Goal: Task Accomplishment & Management: Manage account settings

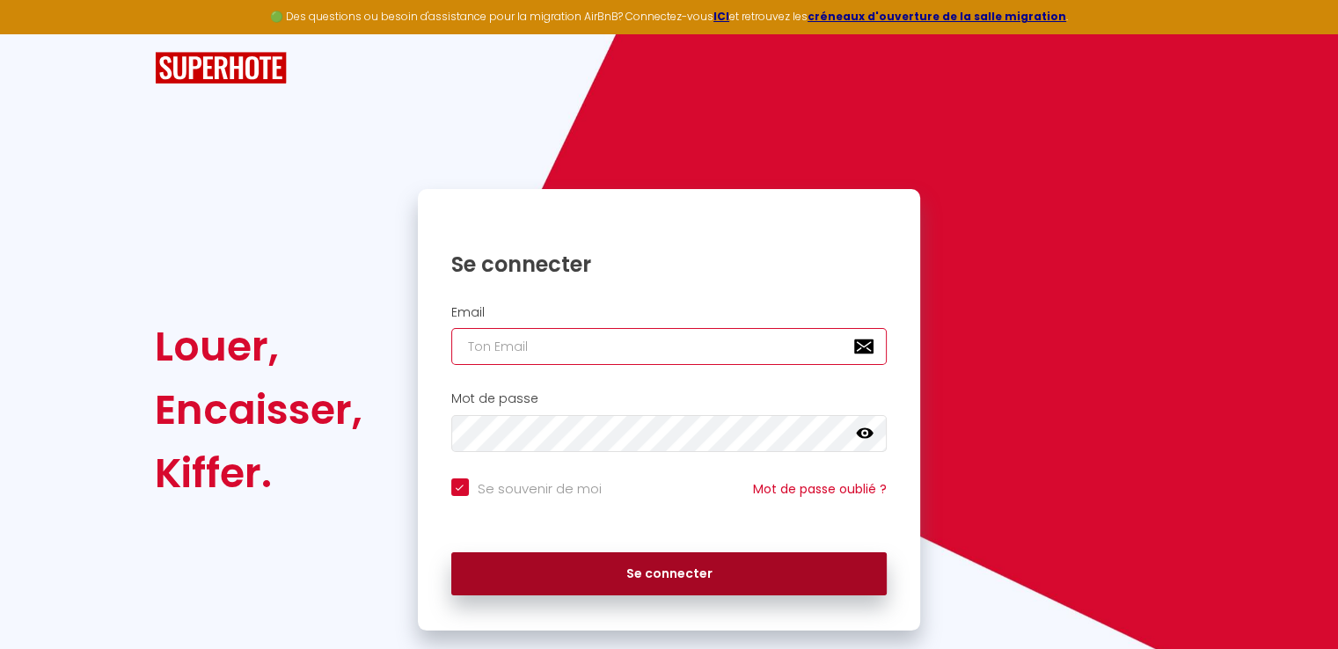
type input "[EMAIL_ADDRESS][DOMAIN_NAME]"
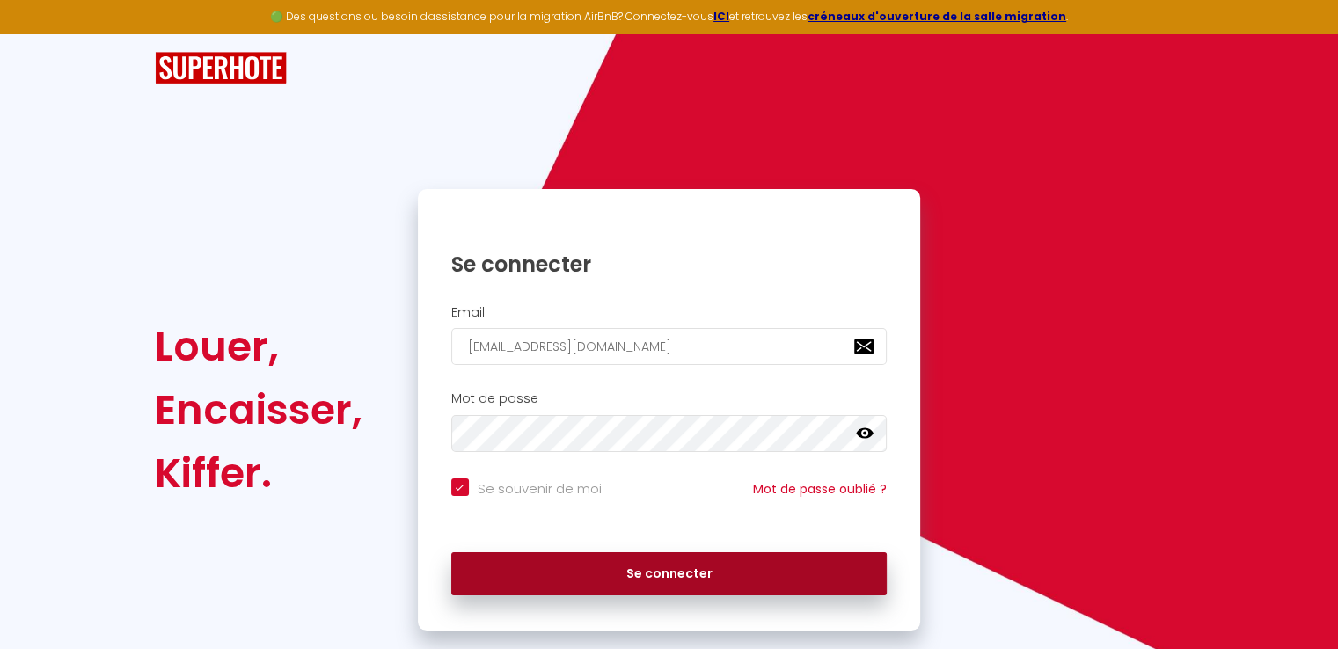
click at [603, 571] on button "Se connecter" at bounding box center [669, 574] width 436 height 44
checkbox input "true"
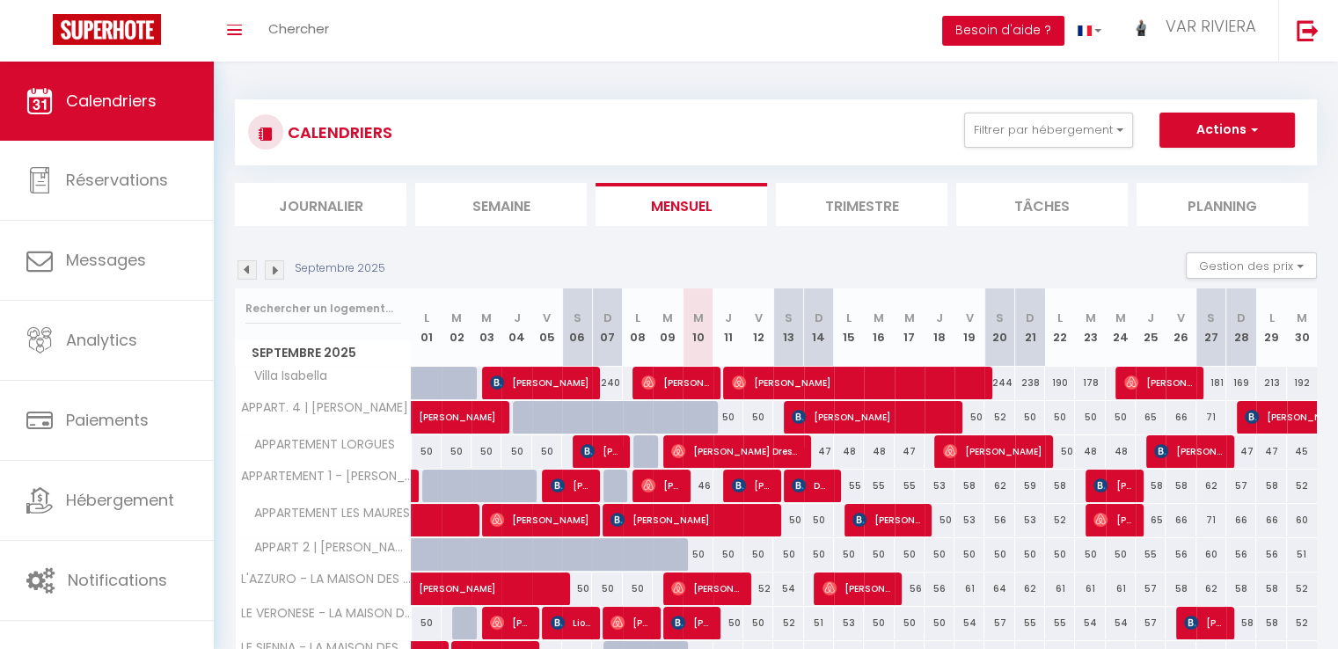
click at [1010, 41] on button "Besoin d'aide ?" at bounding box center [1003, 31] width 122 height 30
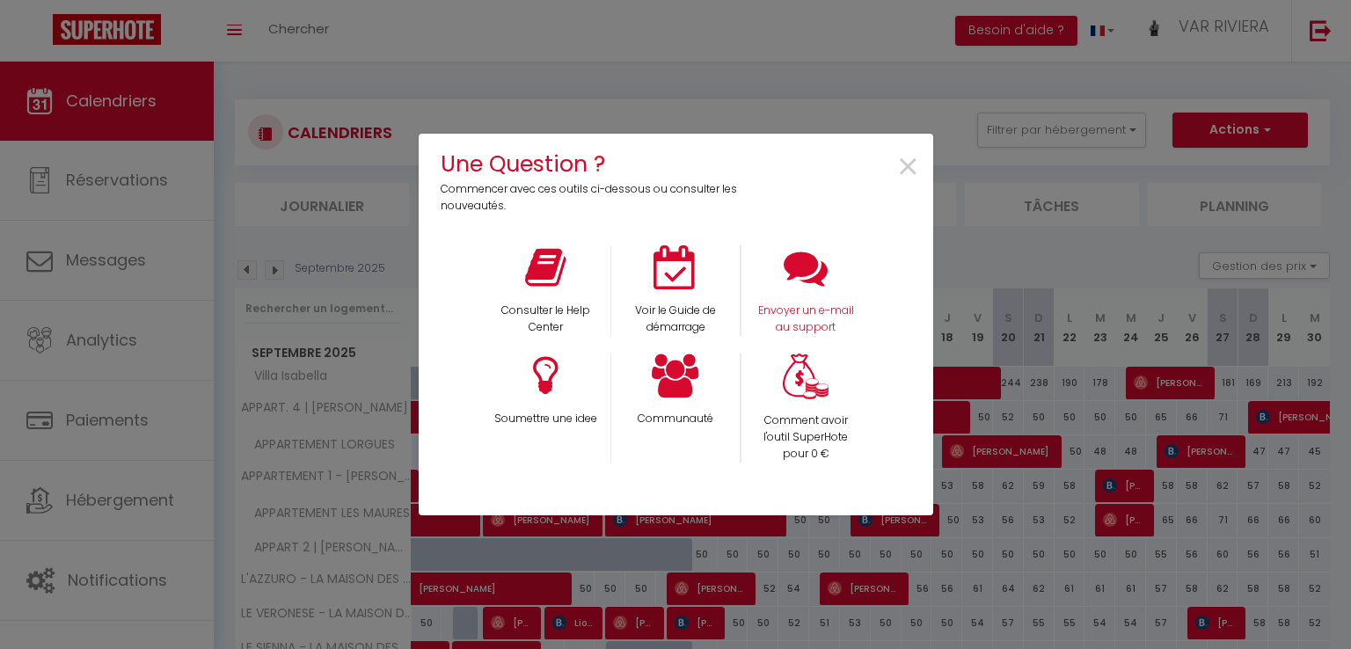
click at [782, 293] on div "Envoyer un e-mail au support" at bounding box center [805, 290] width 130 height 91
click at [808, 271] on icon at bounding box center [806, 267] width 44 height 44
click at [914, 159] on span "×" at bounding box center [908, 167] width 24 height 55
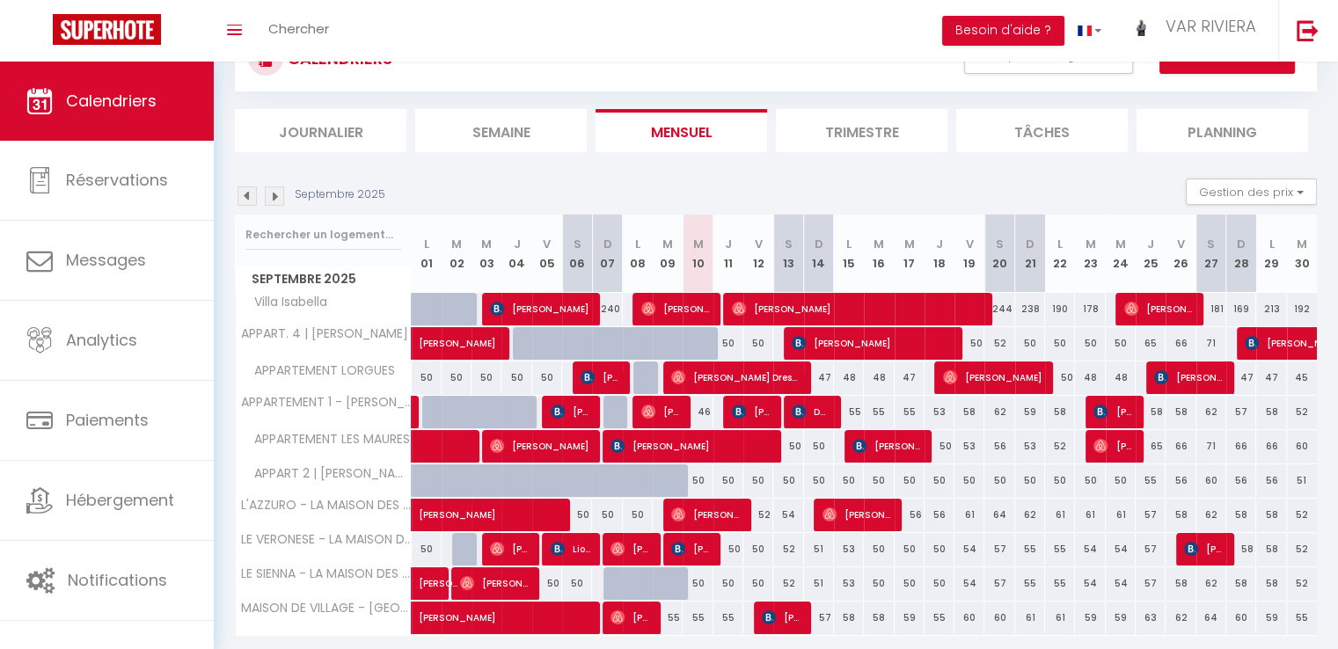
scroll to position [42, 0]
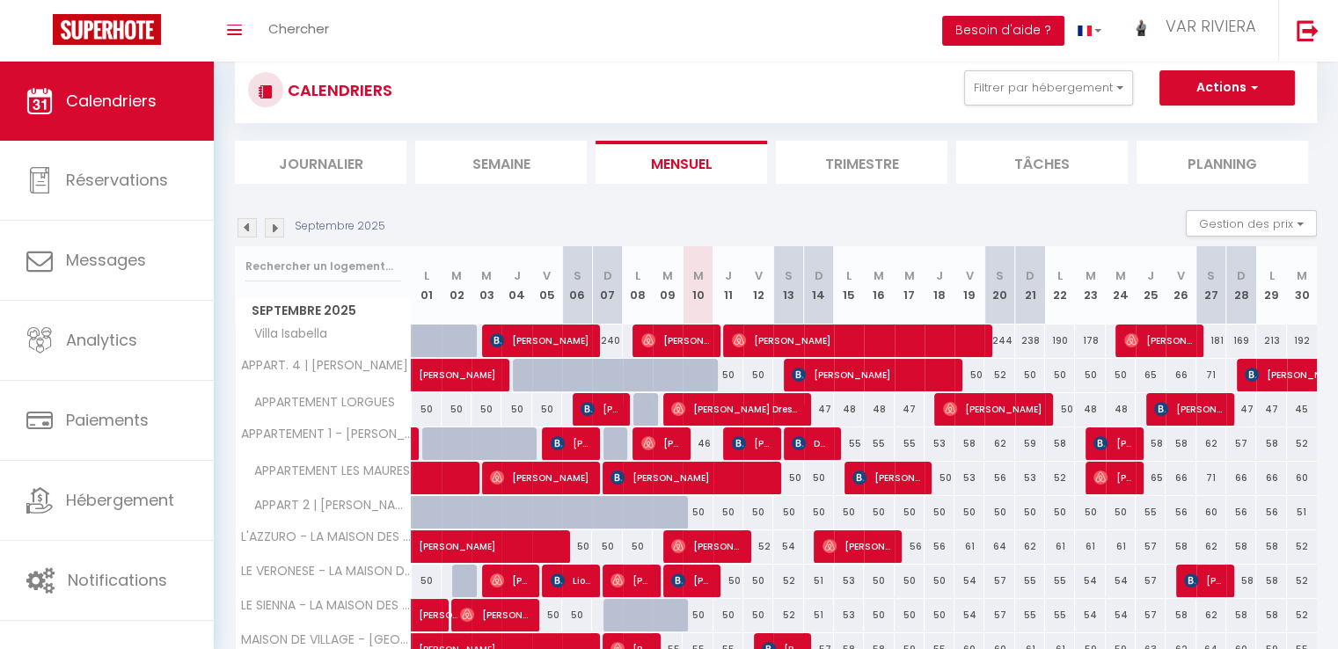
click at [1024, 40] on button "Besoin d'aide ?" at bounding box center [1003, 31] width 122 height 30
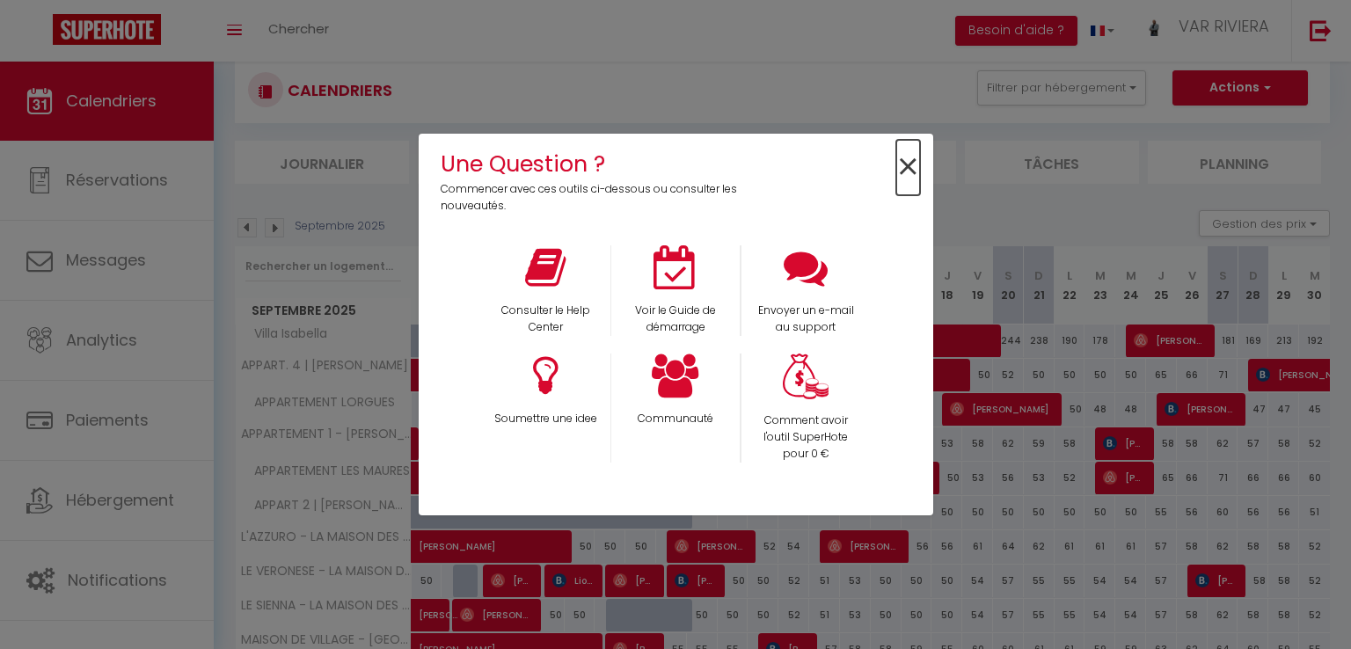
click at [903, 173] on span "×" at bounding box center [908, 167] width 24 height 55
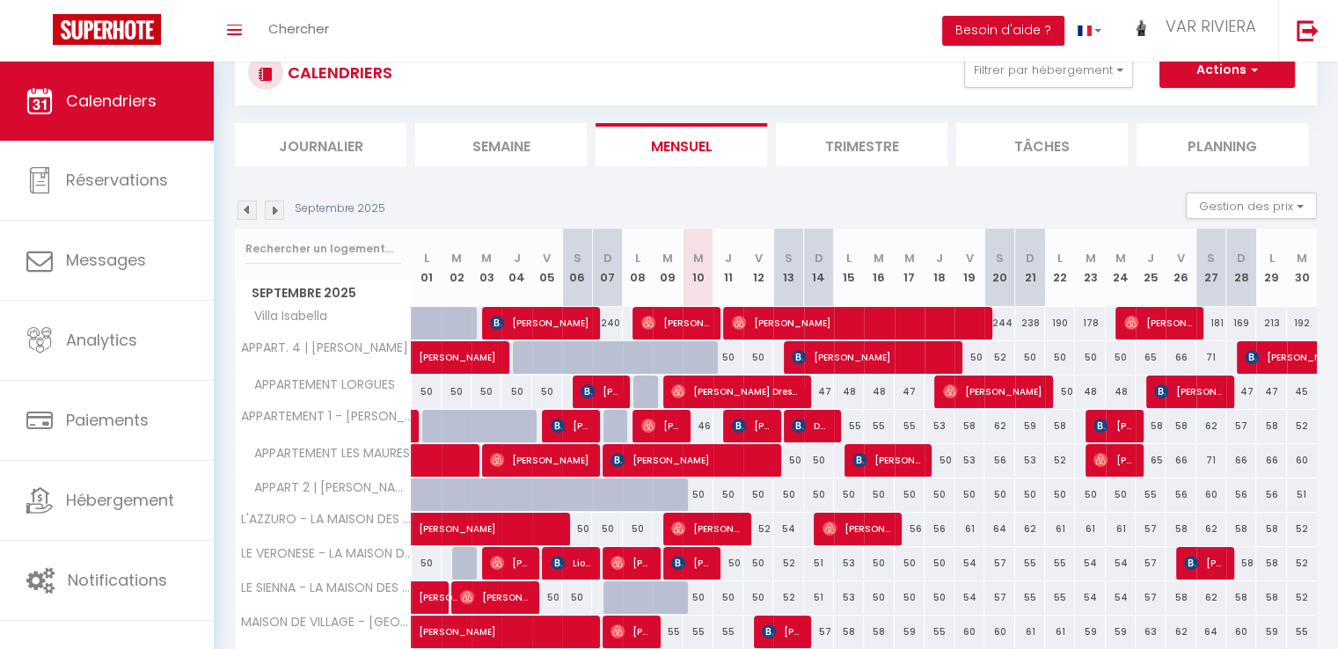
scroll to position [130, 0]
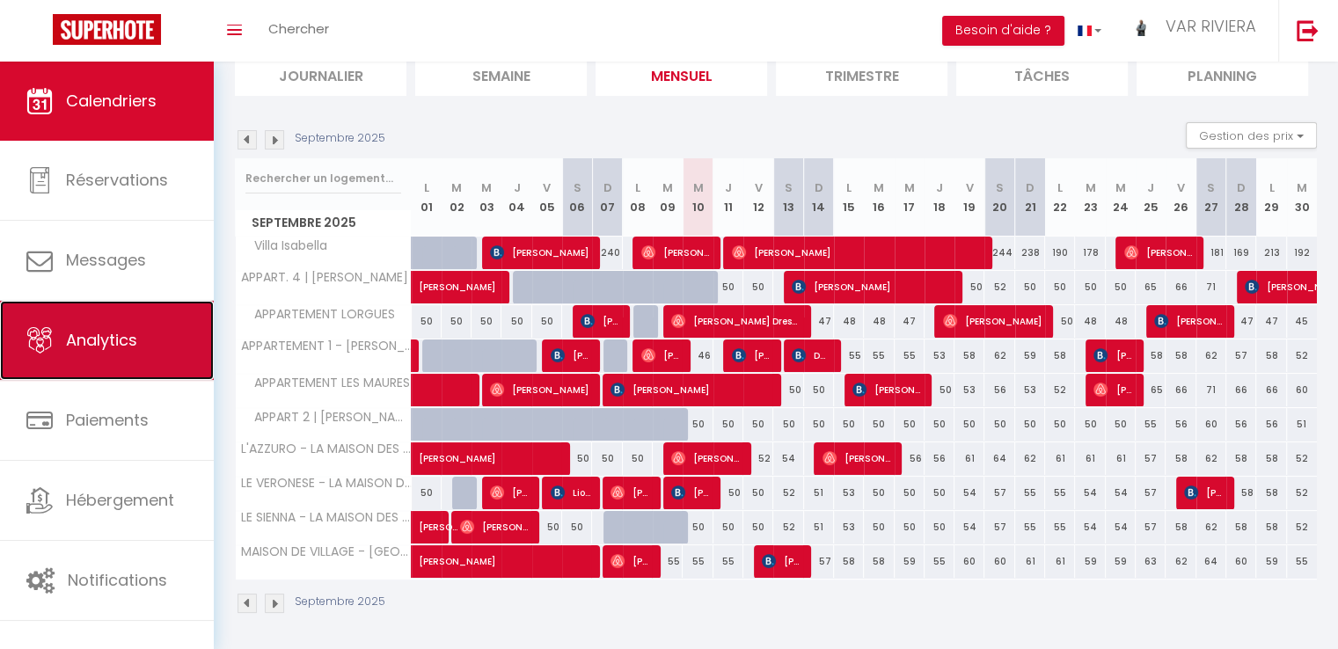
click at [131, 347] on span "Analytics" at bounding box center [101, 340] width 71 height 22
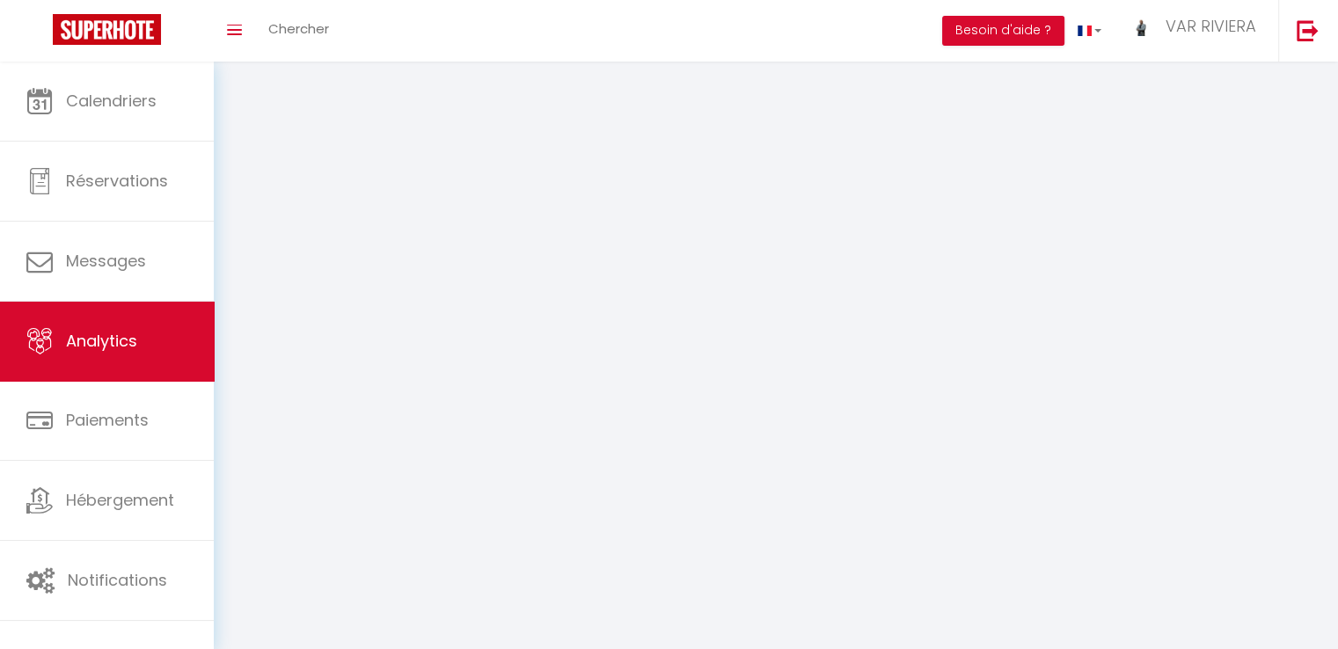
select select "2025"
select select "9"
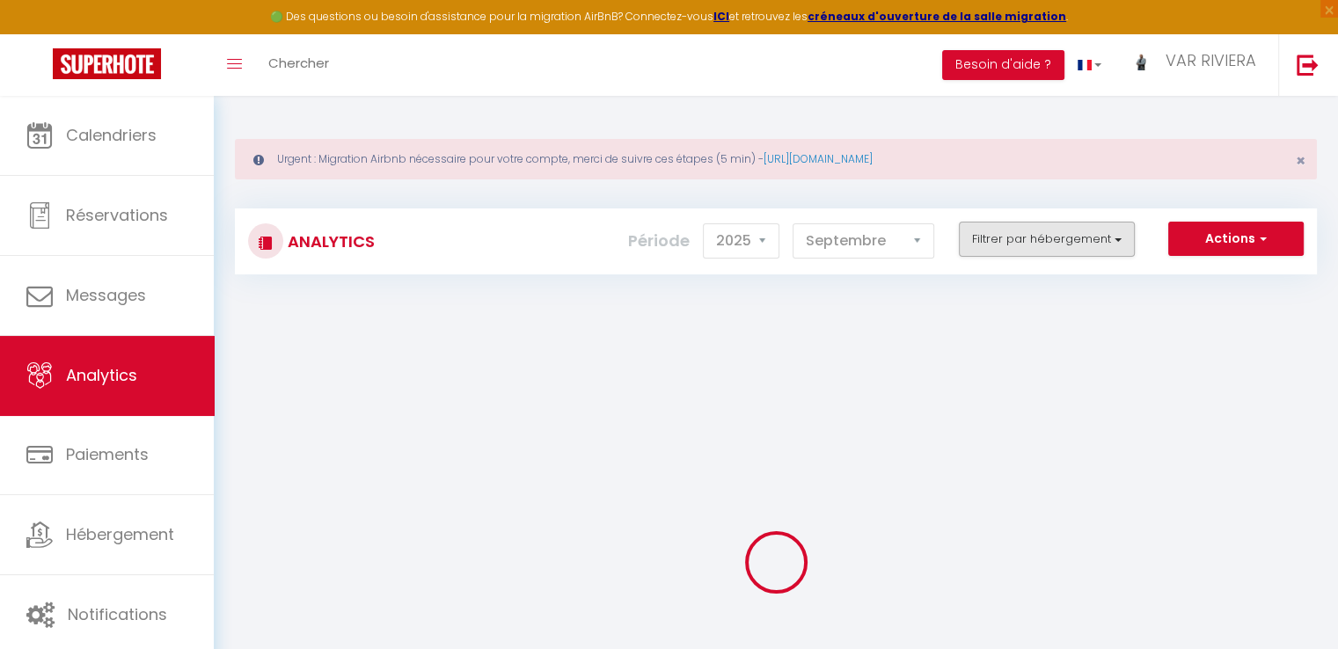
checkbox input "false"
checkbox ARTISTES "false"
checkbox Isabella "false"
checkbox PHILIS "false"
checkbox MAURES "false"
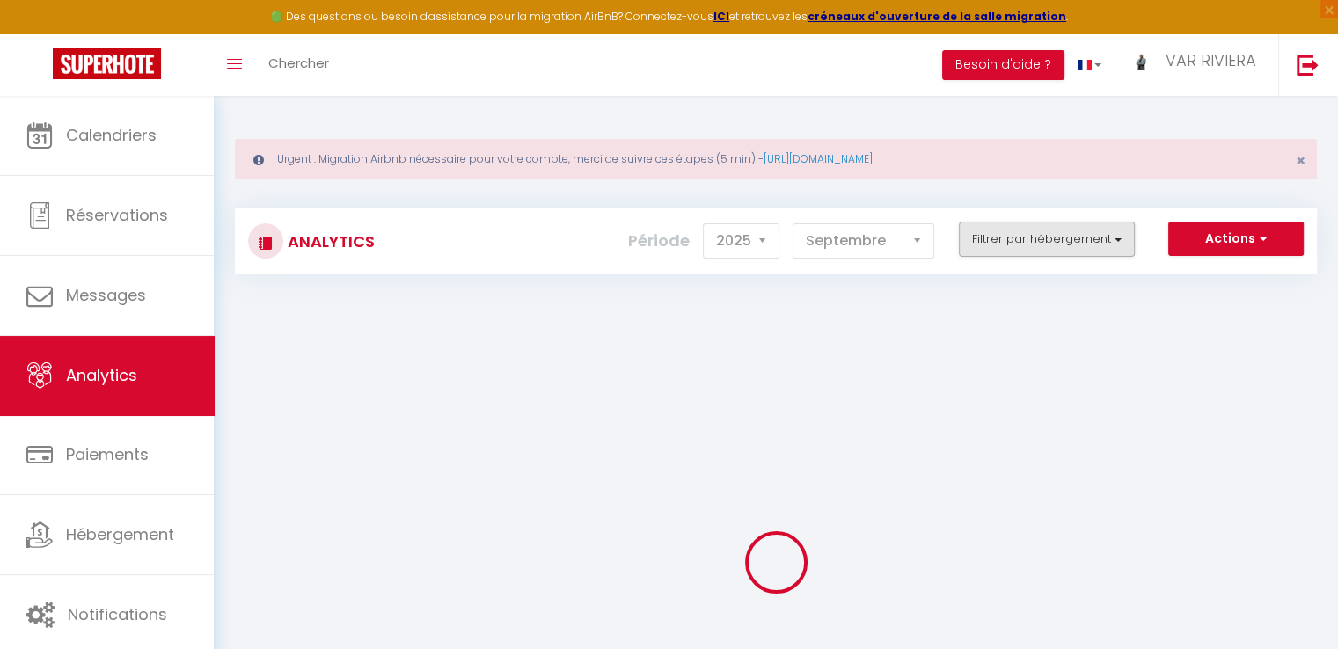
checkbox PHILIS "false"
checkbox ARTISTES "false"
checkbox Philis "false"
checkbox LORGUES "false"
checkbox CASCADE "false"
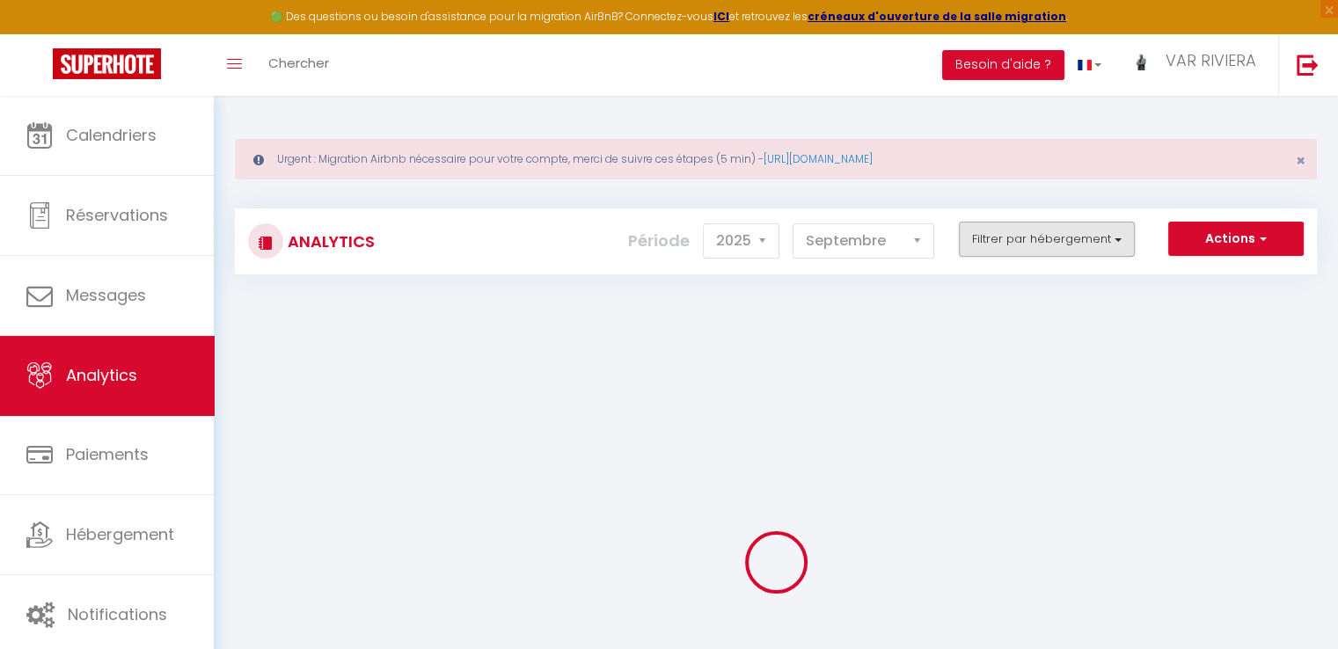
checkbox ARTISTES "false"
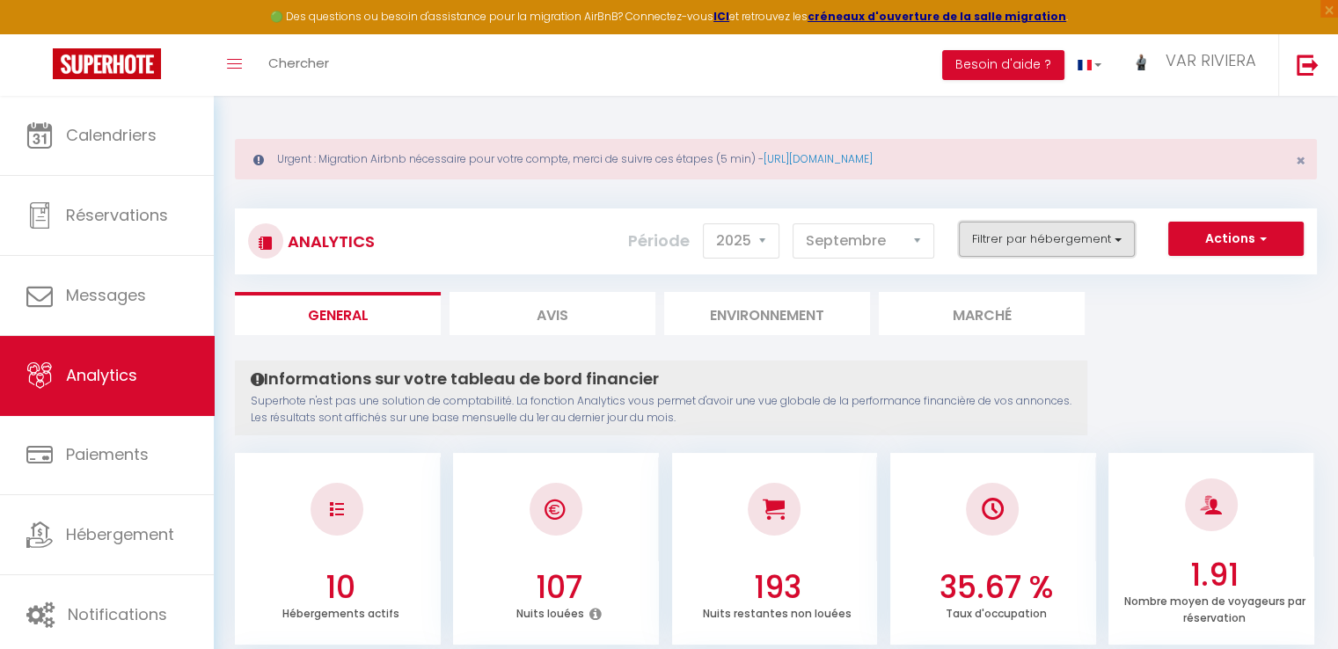
click at [995, 243] on button "Filtrer par hébergement" at bounding box center [1047, 239] width 176 height 35
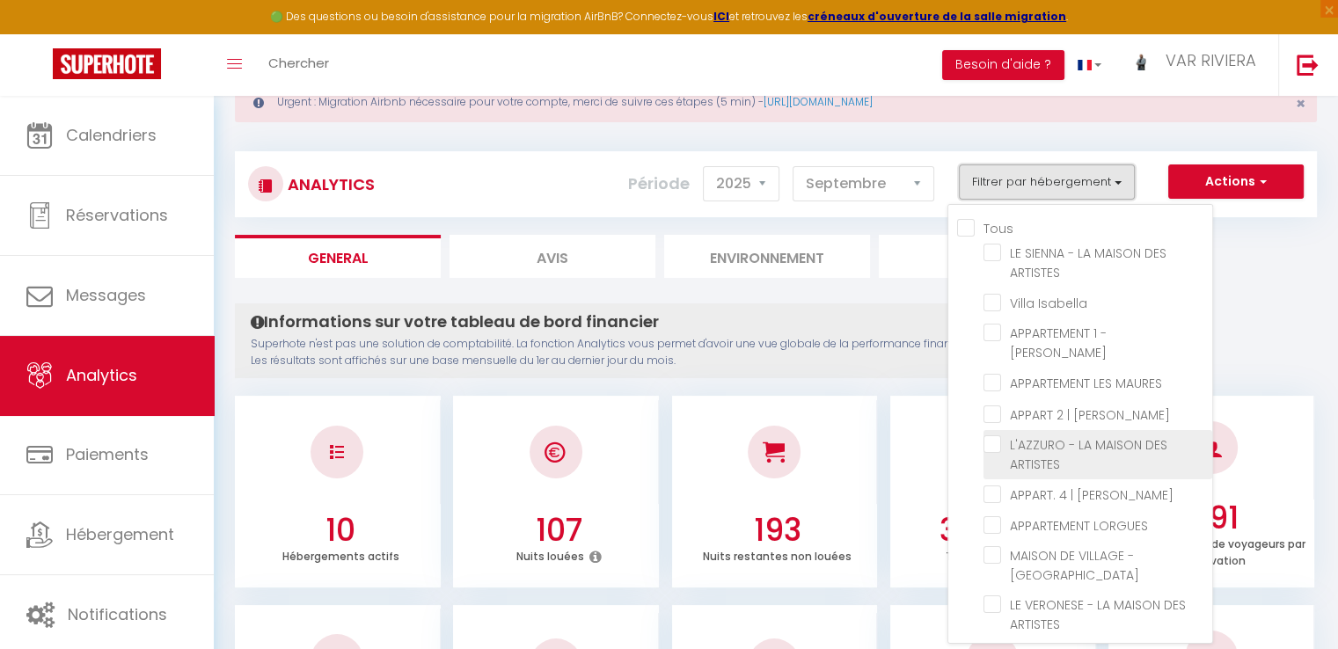
scroll to position [88, 0]
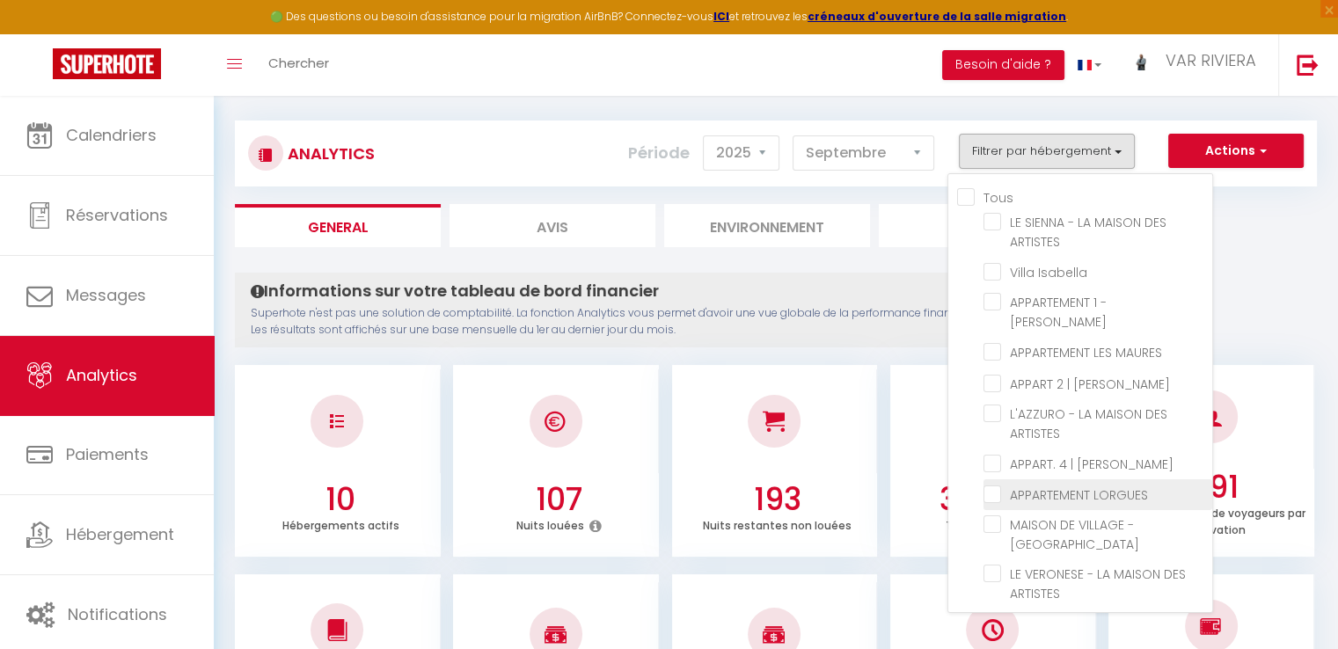
click at [1041, 485] on LORGUES "checkbox" at bounding box center [1097, 494] width 229 height 18
checkbox LORGUES "true"
checkbox ARTISTES "false"
checkbox Isabella "false"
checkbox PHILIS "false"
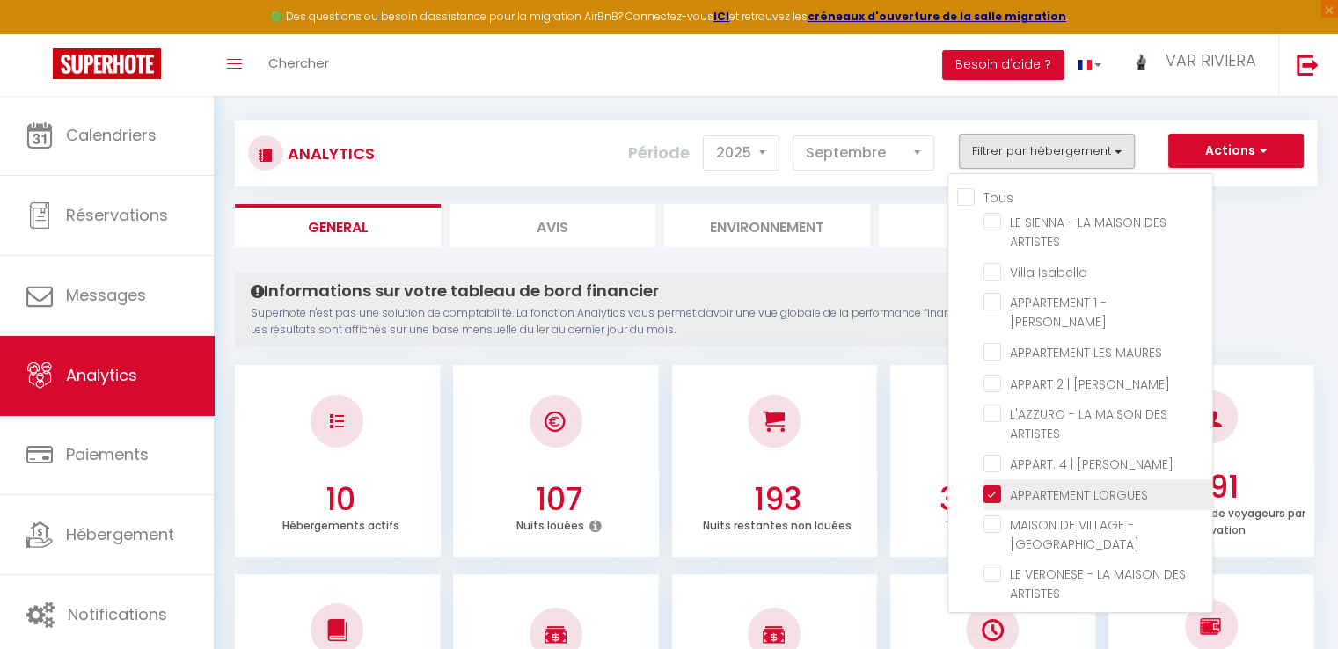
checkbox MAURES "false"
checkbox PHILIS "false"
checkbox ARTISTES "false"
checkbox Philis "false"
checkbox CASCADE "false"
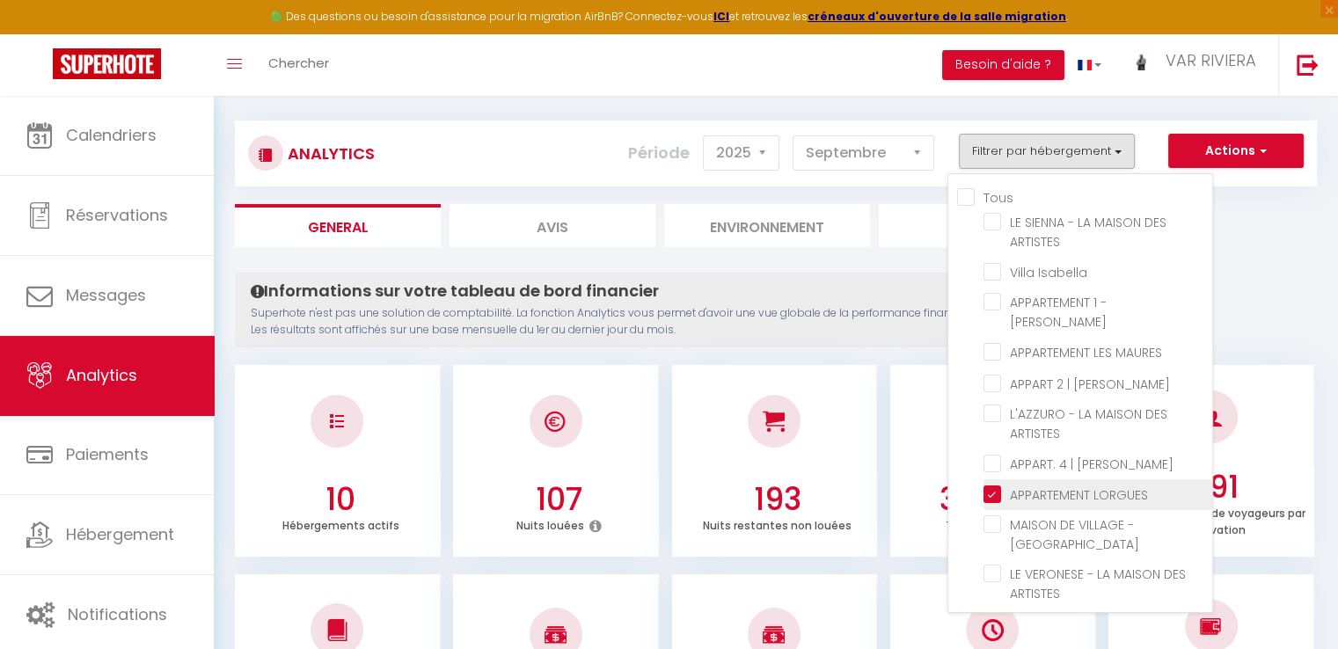
checkbox ARTISTES "false"
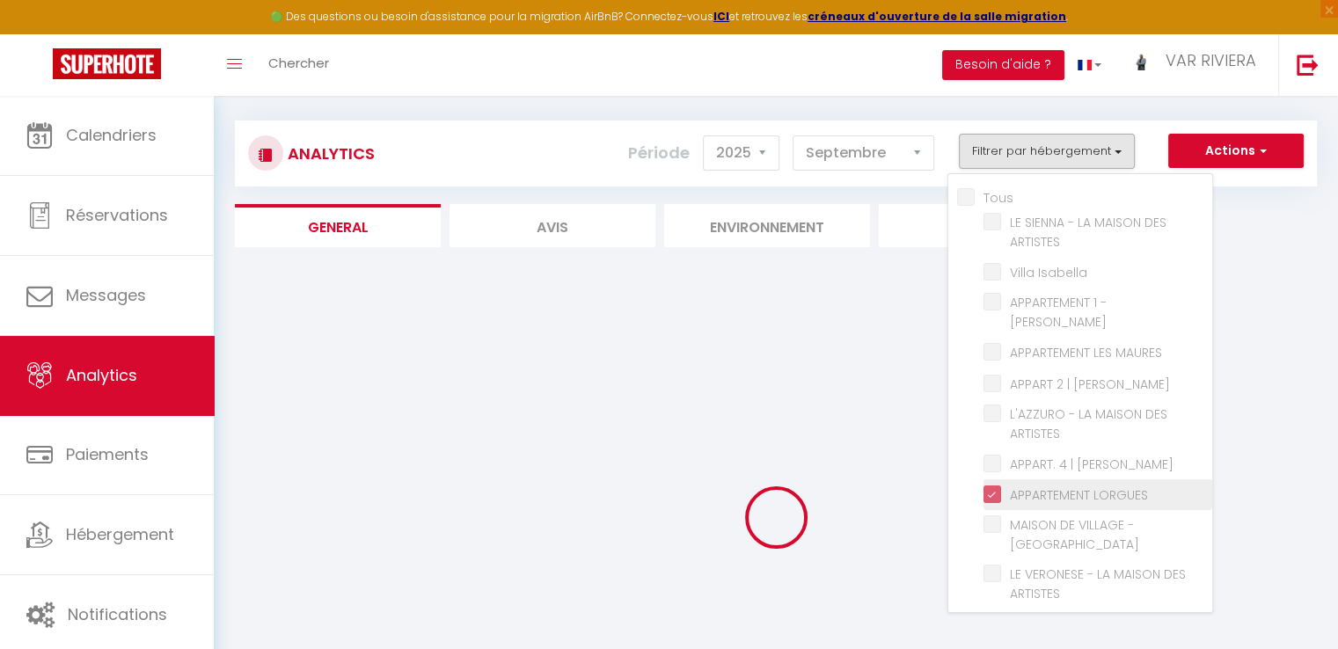
checkbox ARTISTES "false"
checkbox Isabella "false"
checkbox PHILIS "false"
checkbox MAURES "false"
checkbox PHILIS "false"
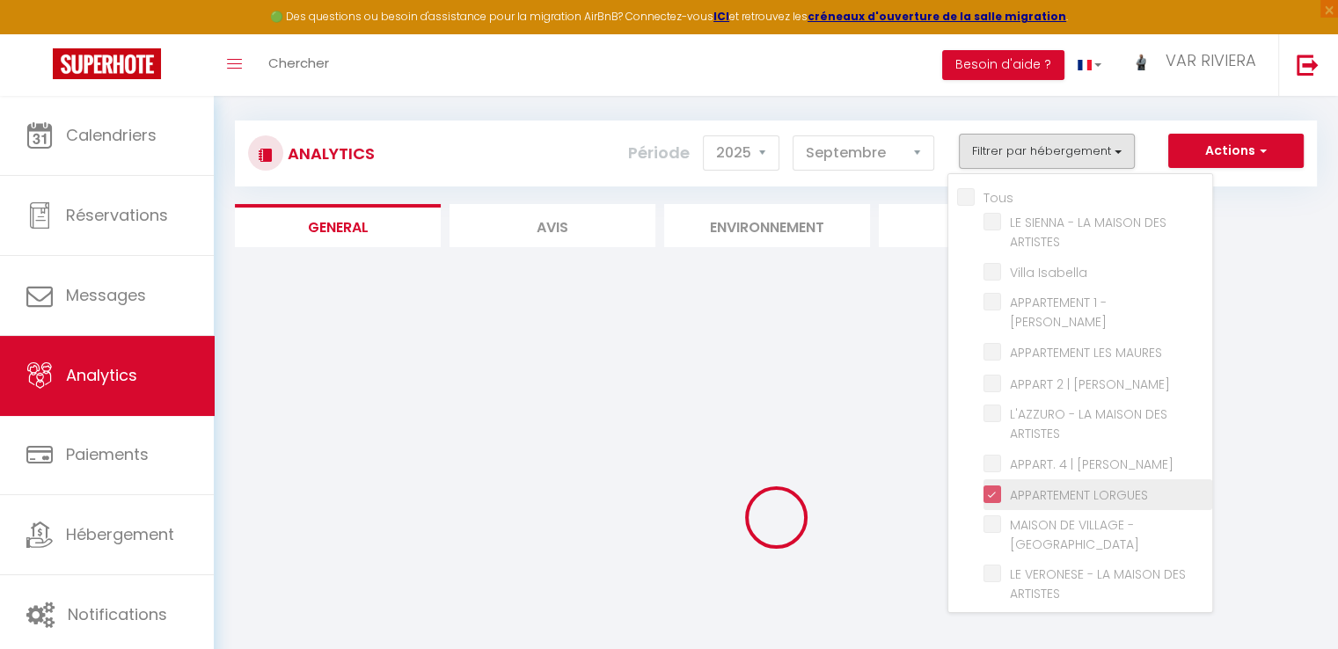
checkbox ARTISTES "false"
checkbox Philis "false"
checkbox CASCADE "false"
checkbox ARTISTES "false"
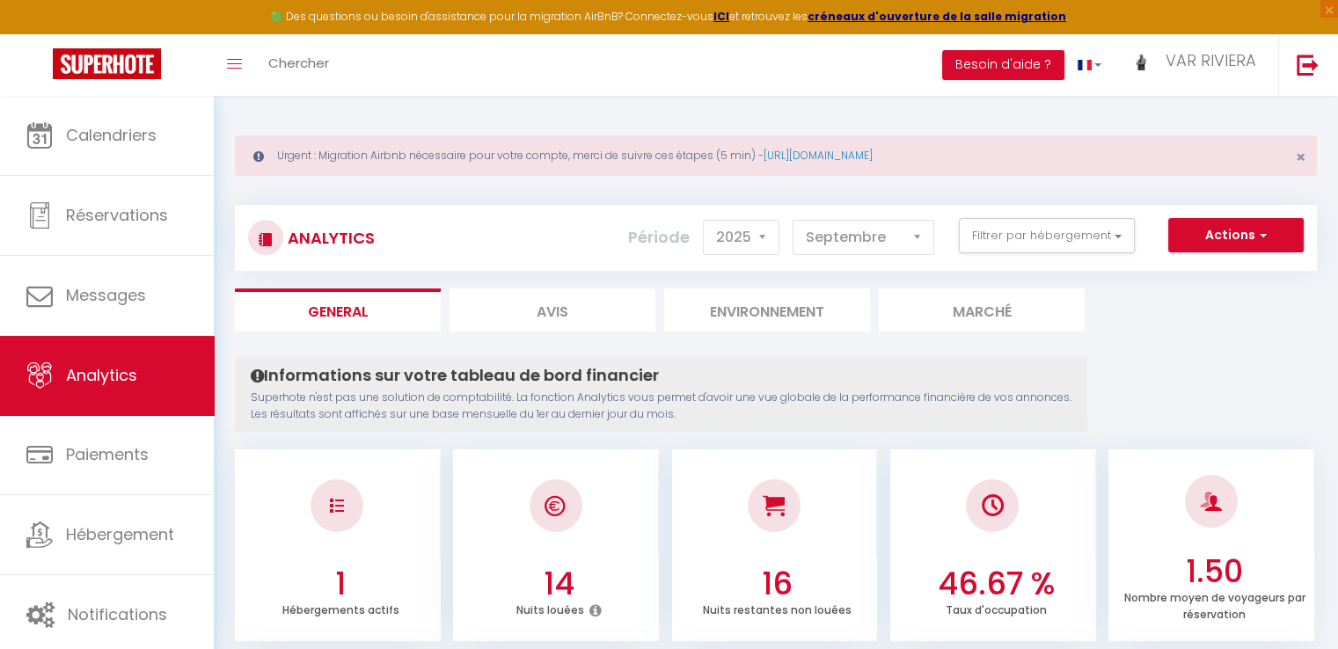
scroll to position [0, 0]
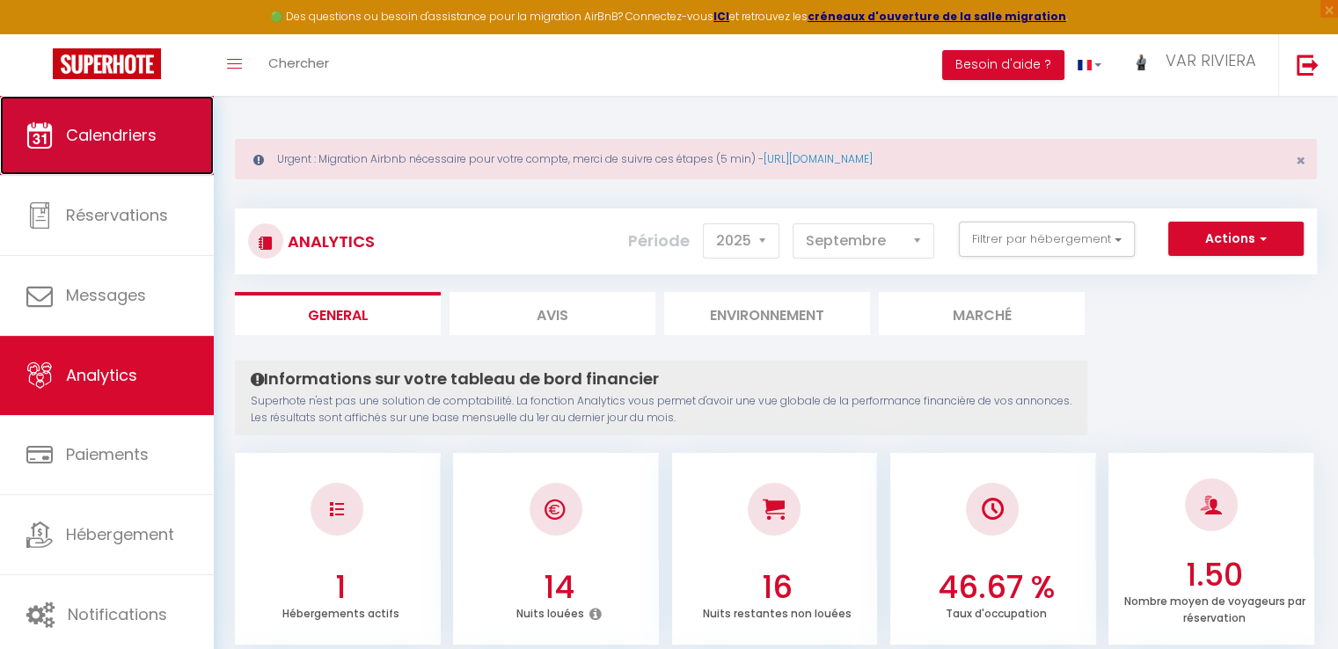
click at [106, 148] on link "Calendriers" at bounding box center [107, 135] width 214 height 79
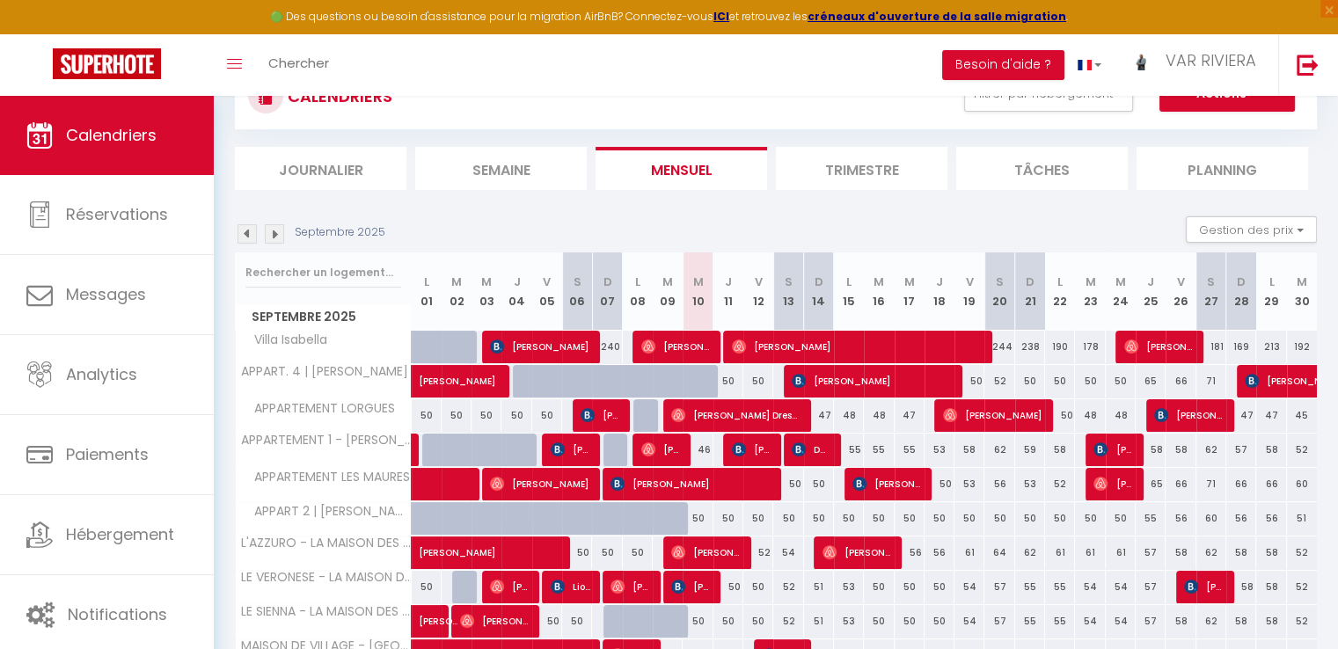
scroll to position [176, 0]
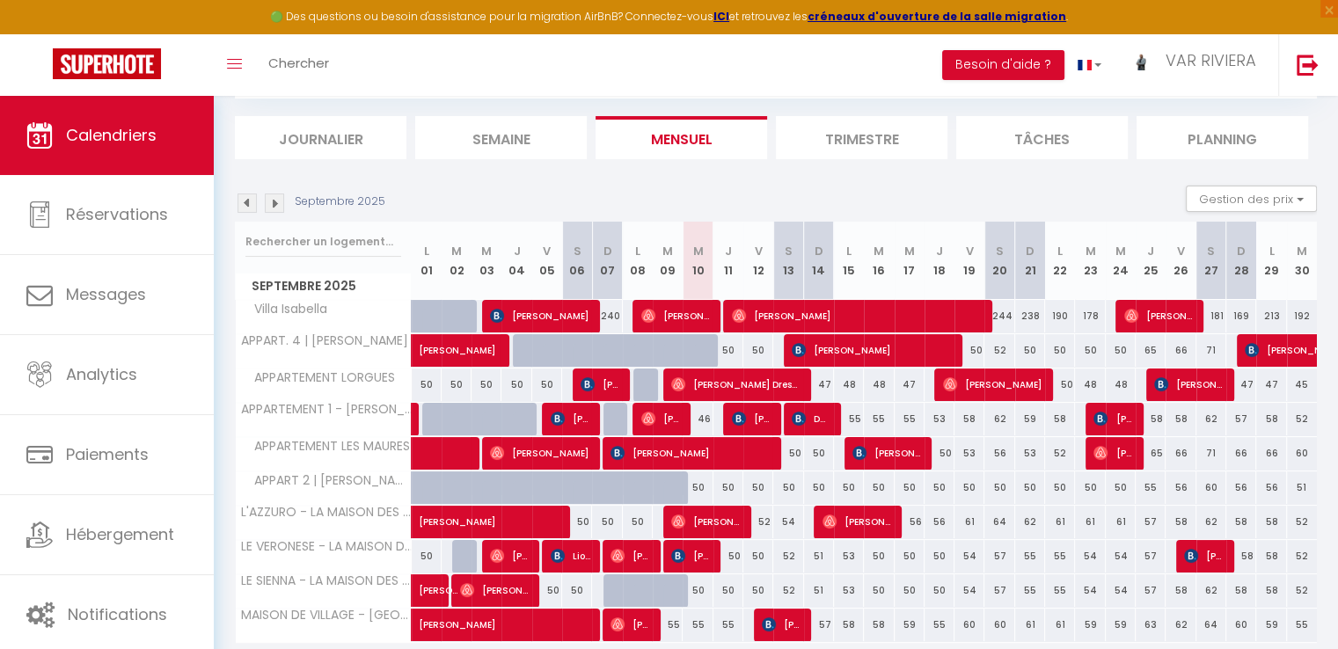
click at [1003, 315] on div "244" at bounding box center [999, 316] width 30 height 33
type input "244"
type input "Sam 20 Septembre 2025"
type input "Dim 21 Septembre 2025"
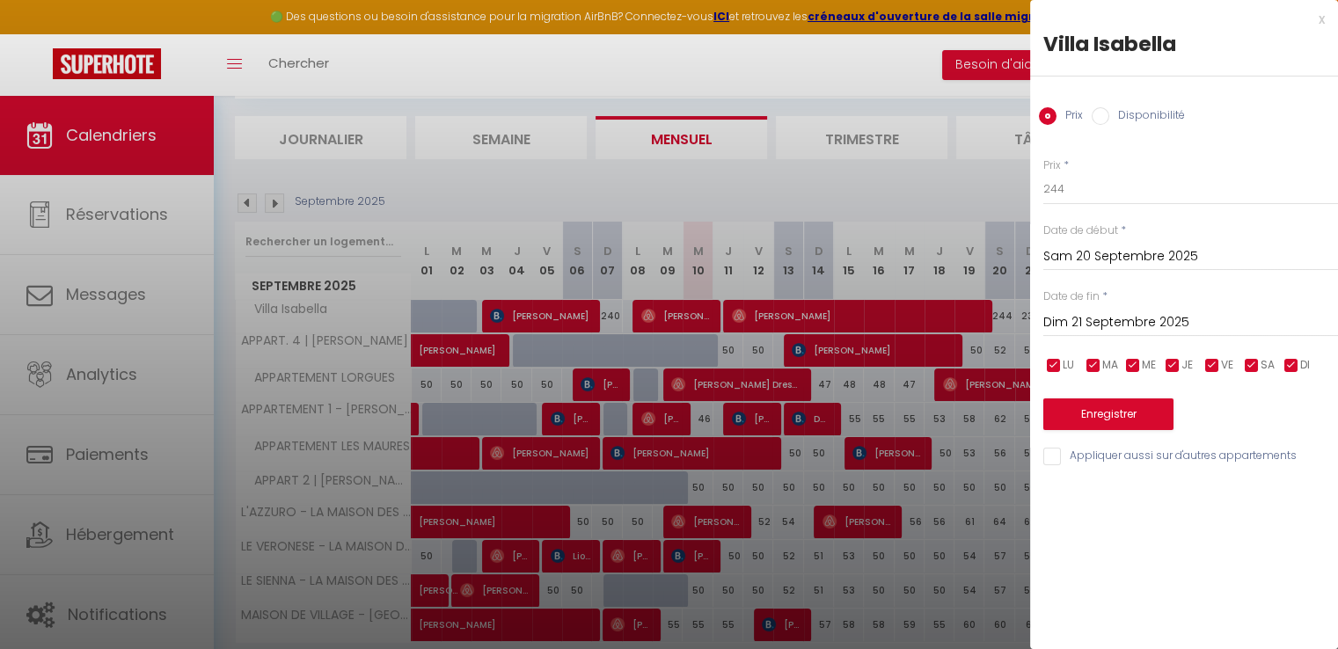
click at [1324, 18] on div "x [PERSON_NAME] Prix Disponibilité Prix * 244 Statut * Disponible Indisponible …" at bounding box center [1184, 242] width 308 height 485
click at [1319, 18] on div "x" at bounding box center [1177, 19] width 295 height 21
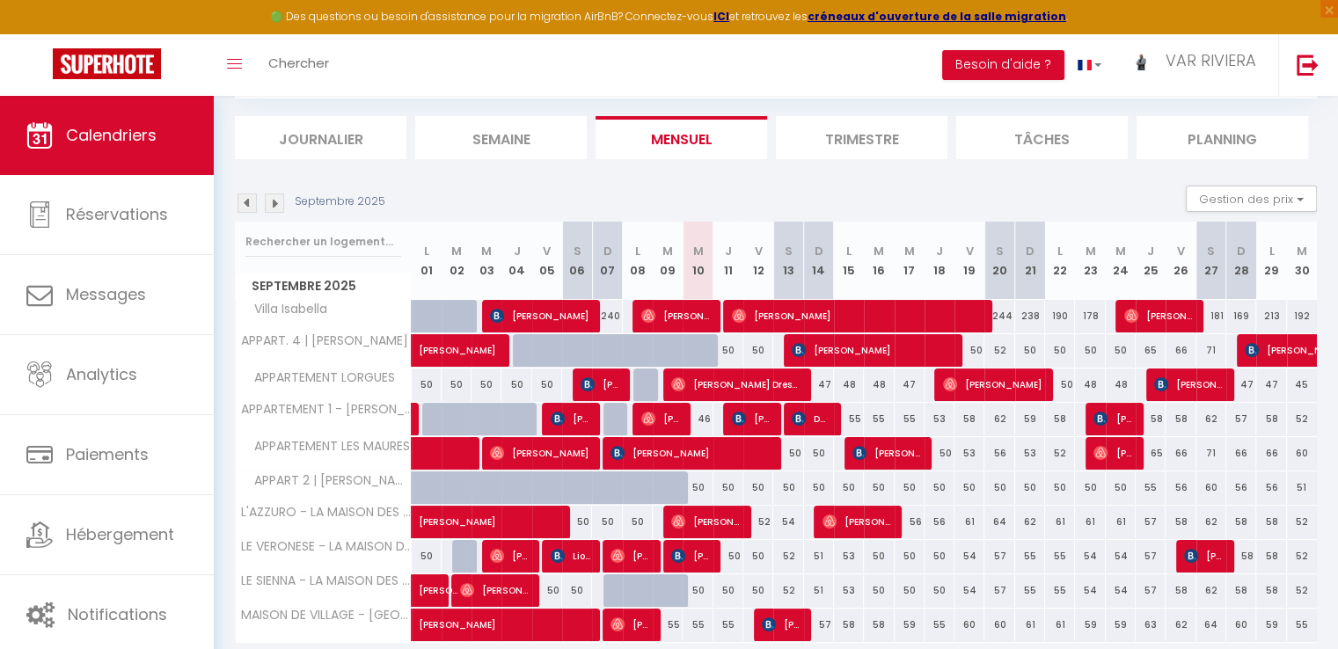
click at [1001, 317] on div "244" at bounding box center [999, 316] width 30 height 33
type input "244"
type input "Sam 20 Septembre 2025"
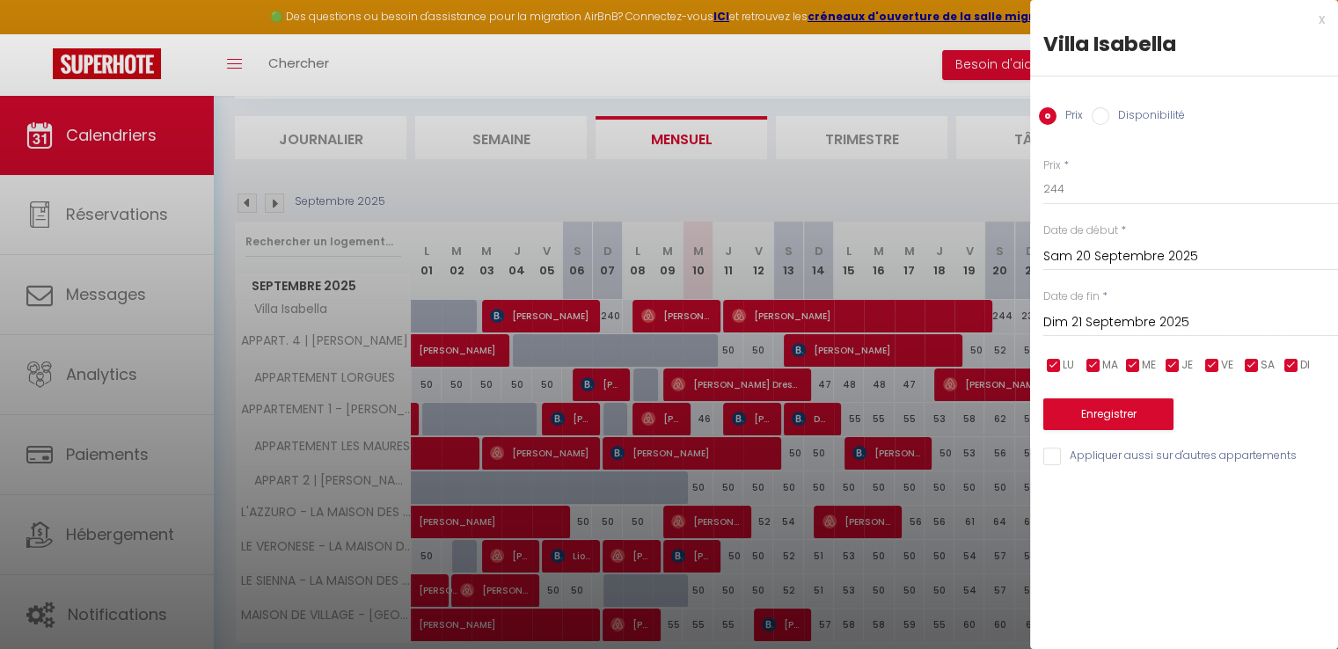
click at [1079, 319] on input "Dim 21 Septembre 2025" at bounding box center [1190, 322] width 295 height 23
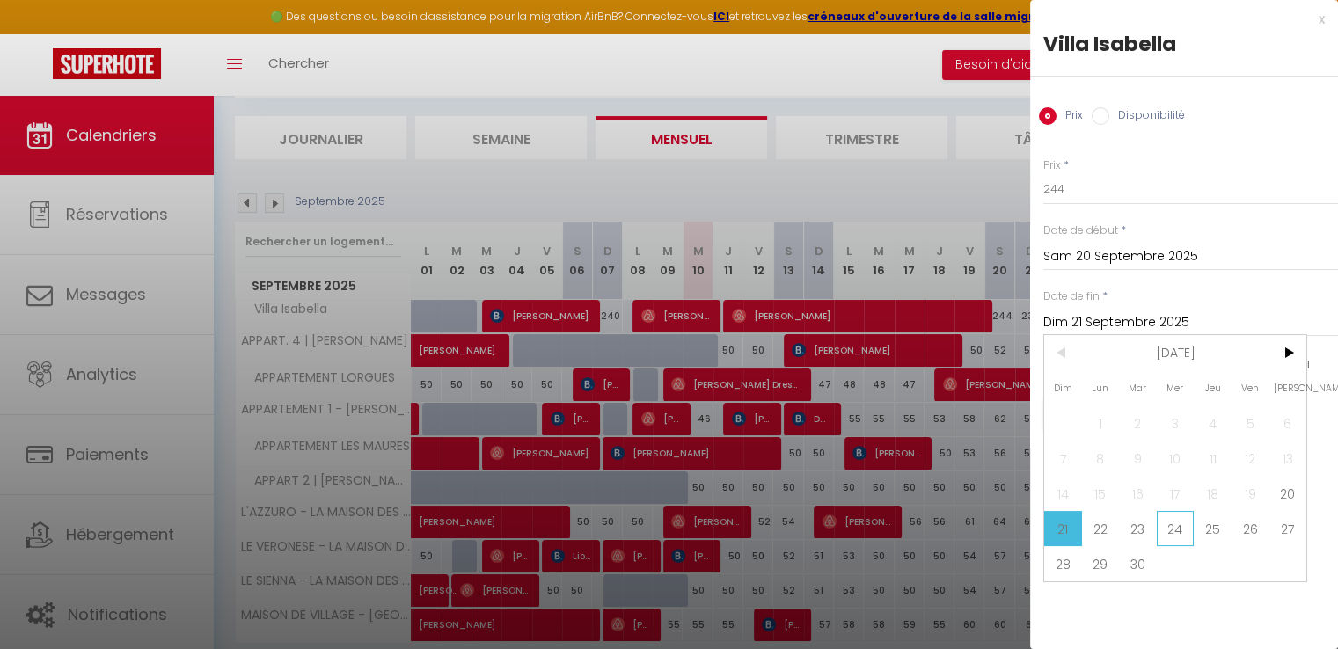
click at [1178, 535] on span "24" at bounding box center [1175, 528] width 38 height 35
type input "Mer 24 Septembre 2025"
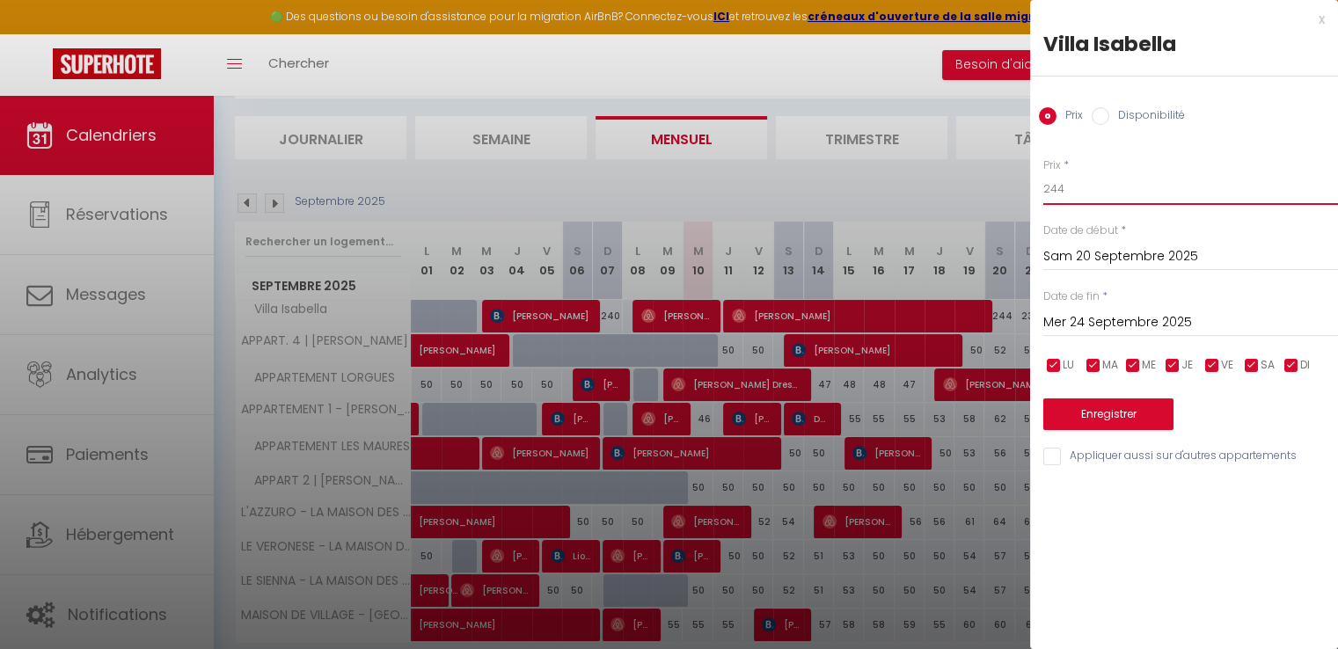
click at [1087, 191] on input "244" at bounding box center [1190, 189] width 295 height 32
drag, startPoint x: 1082, startPoint y: 186, endPoint x: 1019, endPoint y: 194, distance: 63.1
click at [1019, 194] on body "🟢 Des questions ou besoin d'assistance pour la migration AirBnB? Connectez-vous…" at bounding box center [669, 318] width 1338 height 796
type input "170"
click at [1112, 416] on button "Enregistrer" at bounding box center [1108, 414] width 130 height 32
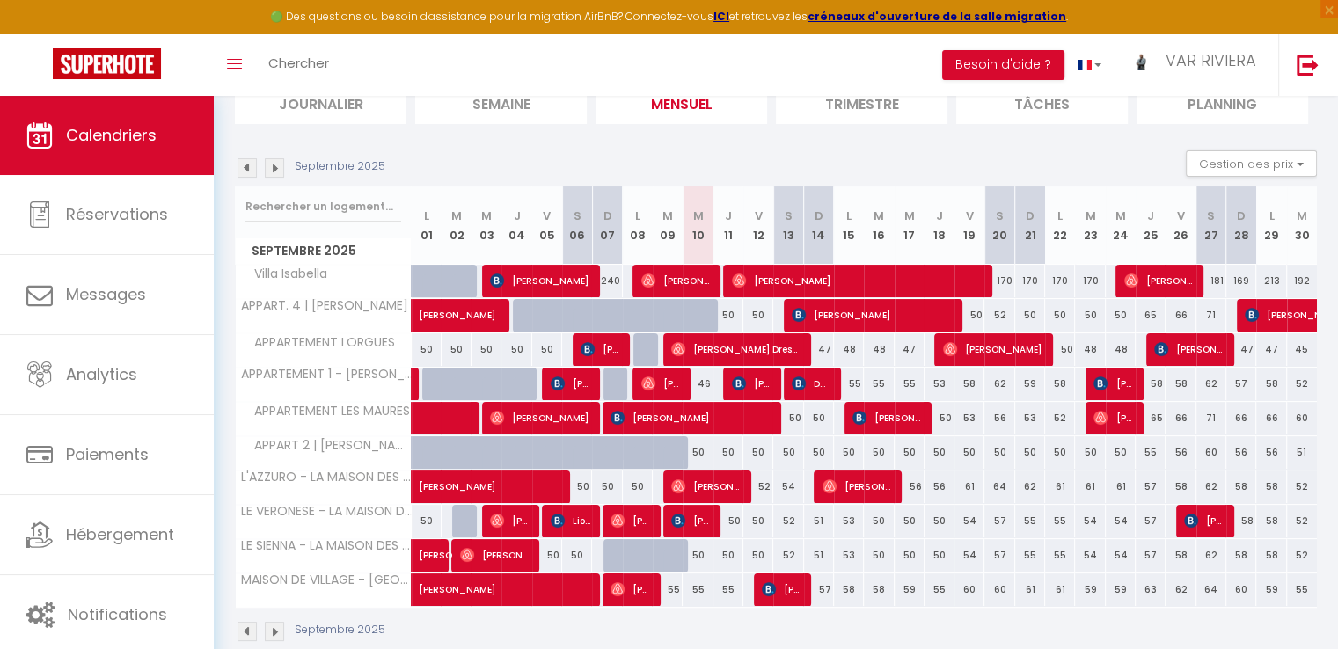
scroll to position [239, 0]
